Goal: Find specific page/section: Find specific page/section

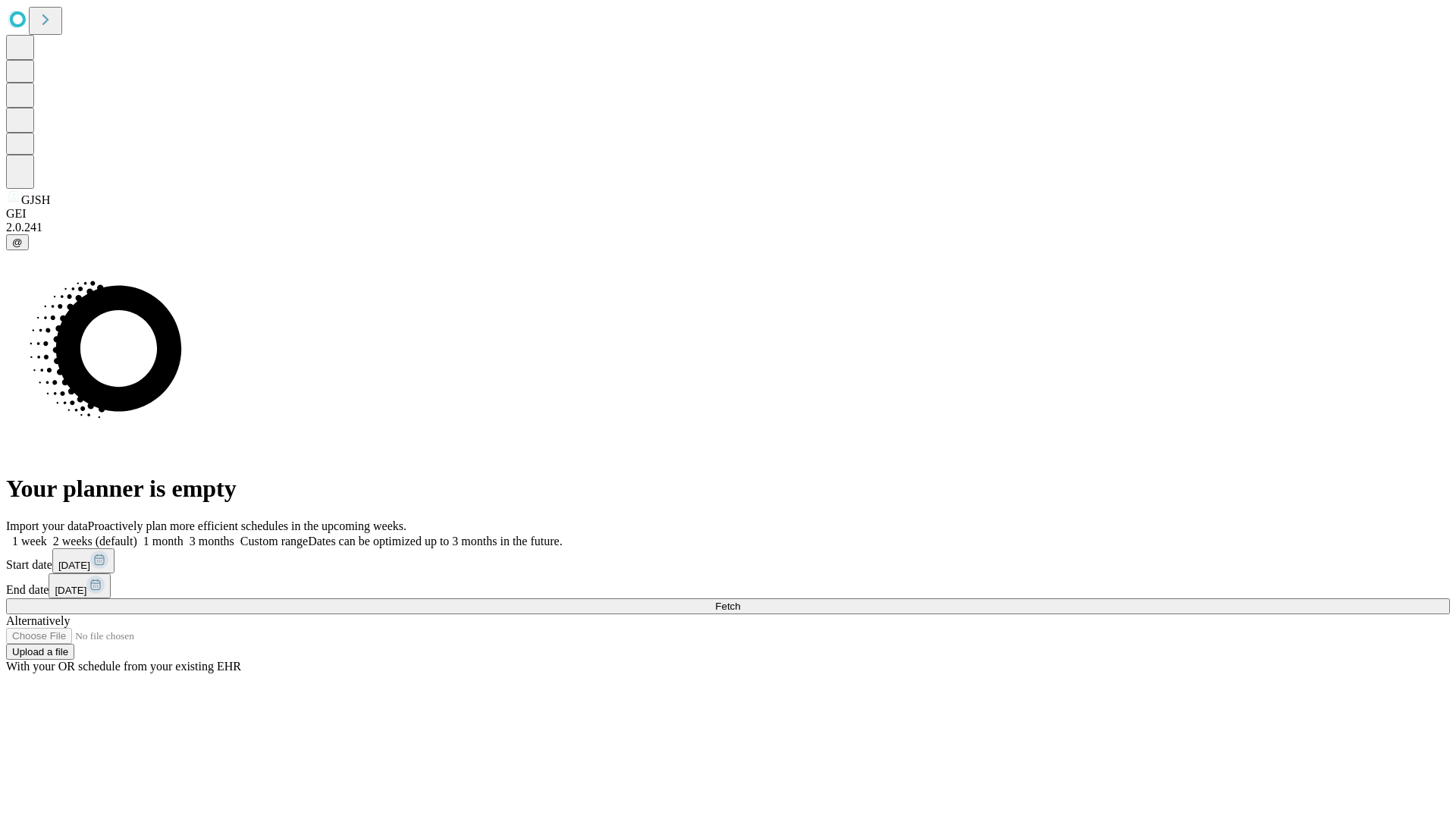
click at [740, 601] on span "Fetch" at bounding box center [728, 607] width 25 height 12
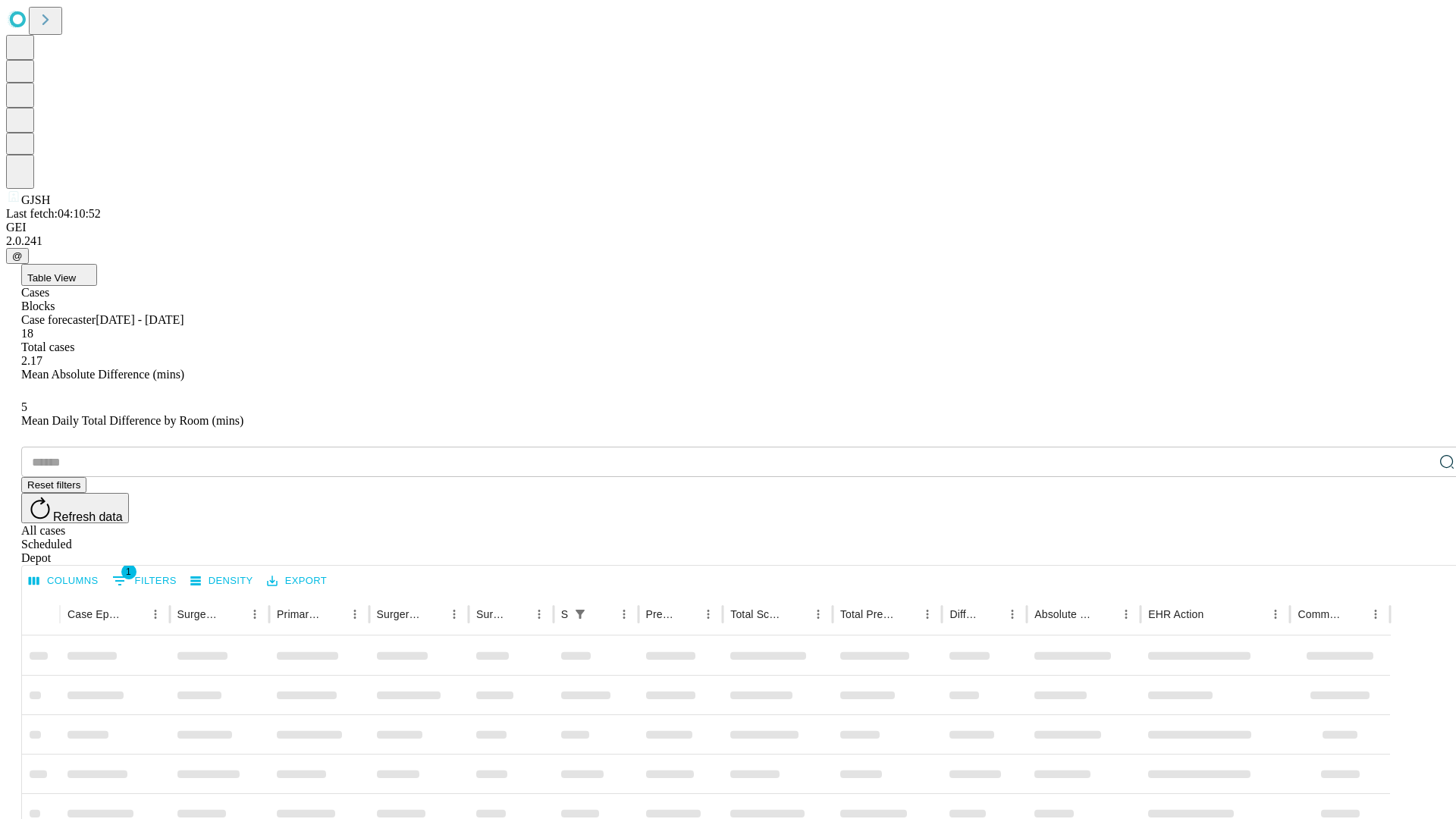
click at [1416, 552] on div "Depot" at bounding box center [743, 558] width 1444 height 13
